Goal: Information Seeking & Learning: Learn about a topic

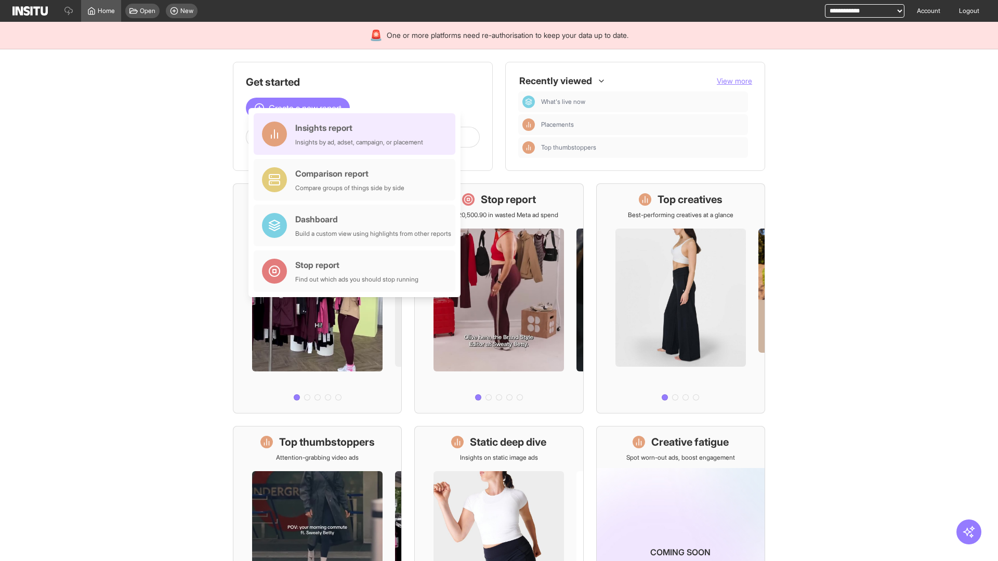
click at [357, 134] on div "Insights report Insights by ad, adset, campaign, or placement" at bounding box center [359, 134] width 128 height 25
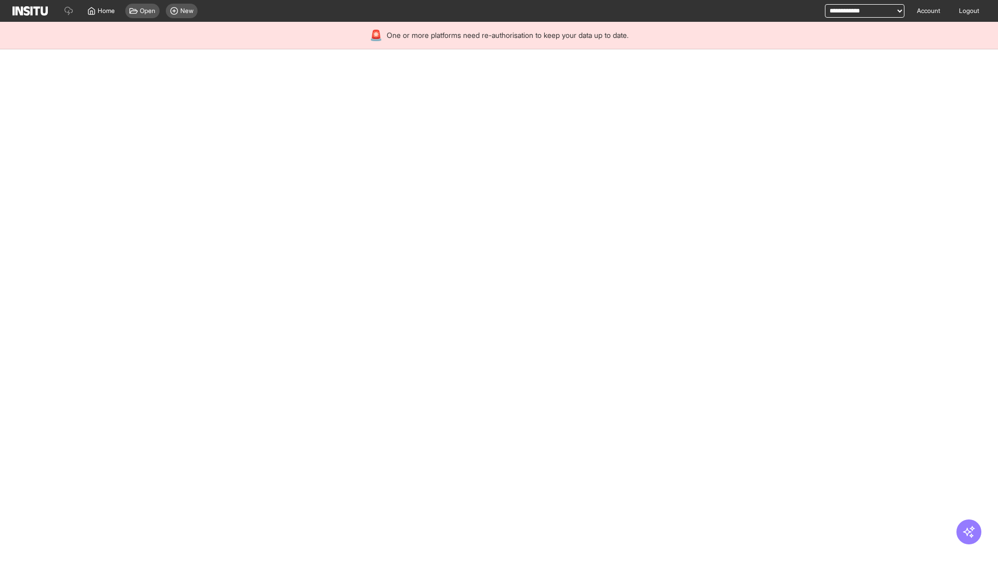
select select "**"
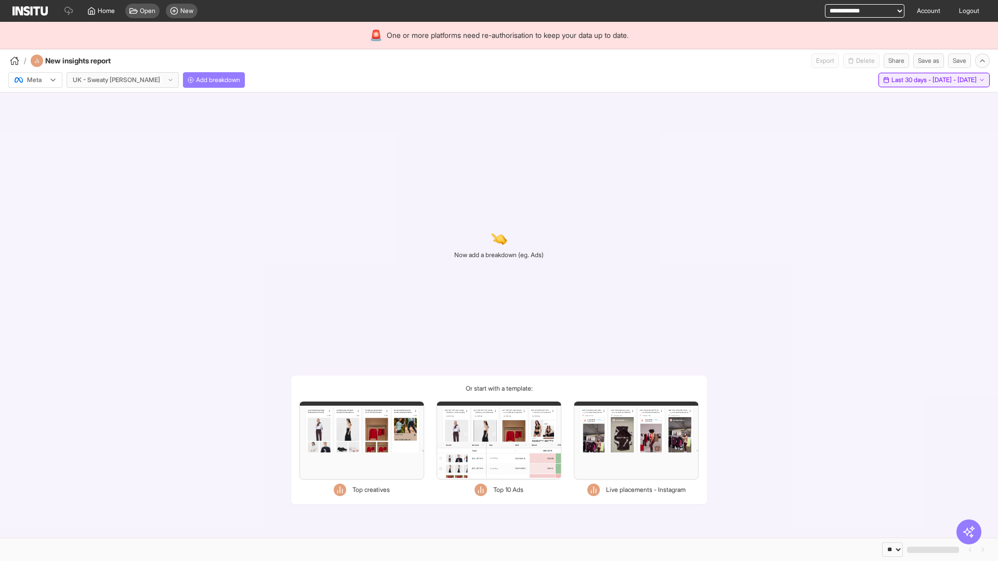
click at [909, 80] on span "Last 30 days - [DATE] - [DATE]" at bounding box center [933, 80] width 85 height 8
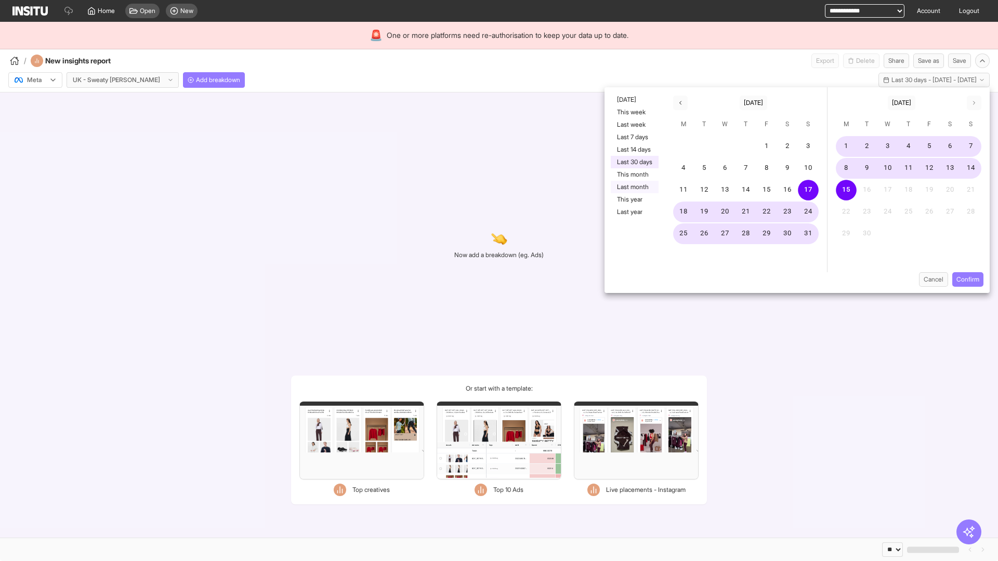
click at [633, 187] on button "Last month" at bounding box center [635, 187] width 48 height 12
